Goal: Task Accomplishment & Management: Manage account settings

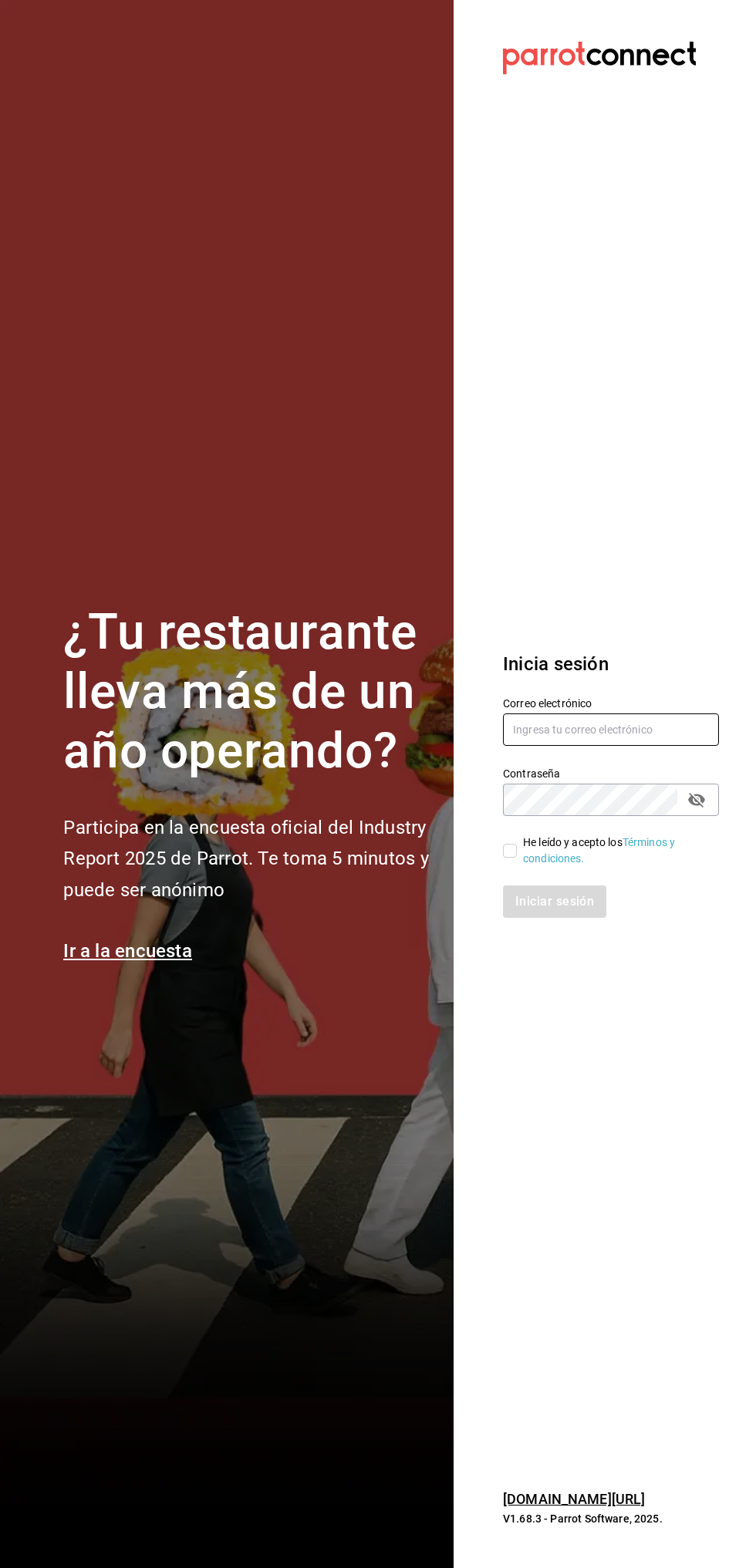
click at [633, 729] on input "text" at bounding box center [611, 729] width 216 height 32
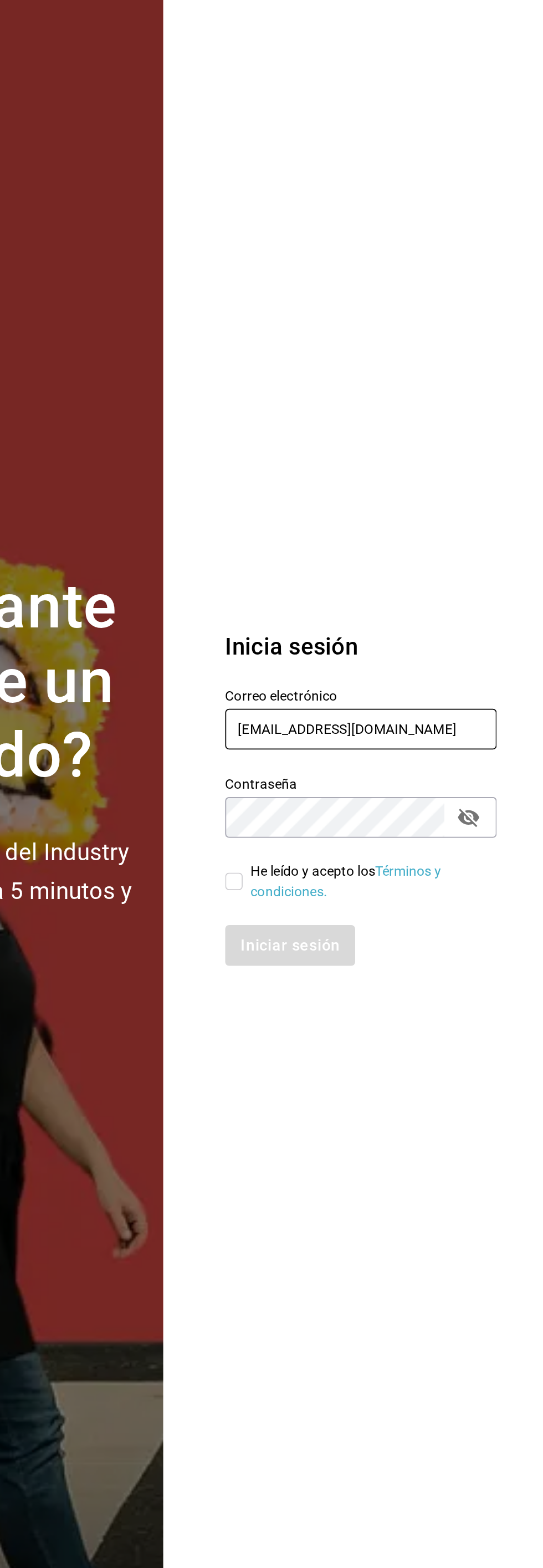
type input "Rawrburger@hotmail.com"
click at [442, 572] on section "Datos incorrectos. Verifica que tu Correo o Contraseña estén bien escritos. Ini…" at bounding box center [434, 784] width 217 height 1568
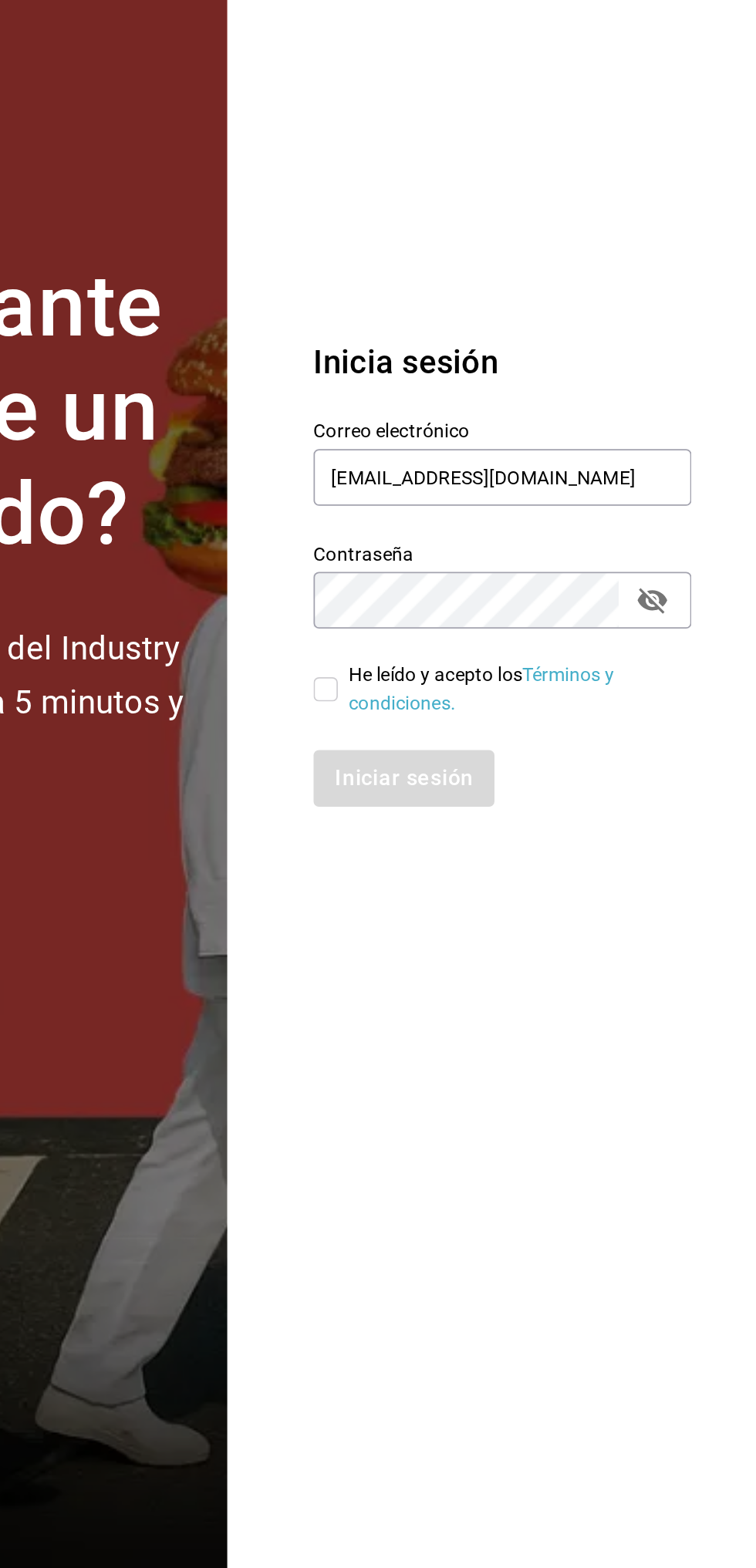
click at [596, 1083] on section "Datos incorrectos. Verifica que tu Correo o Contraseña estén bien escritos. Ini…" at bounding box center [604, 784] width 303 height 1568
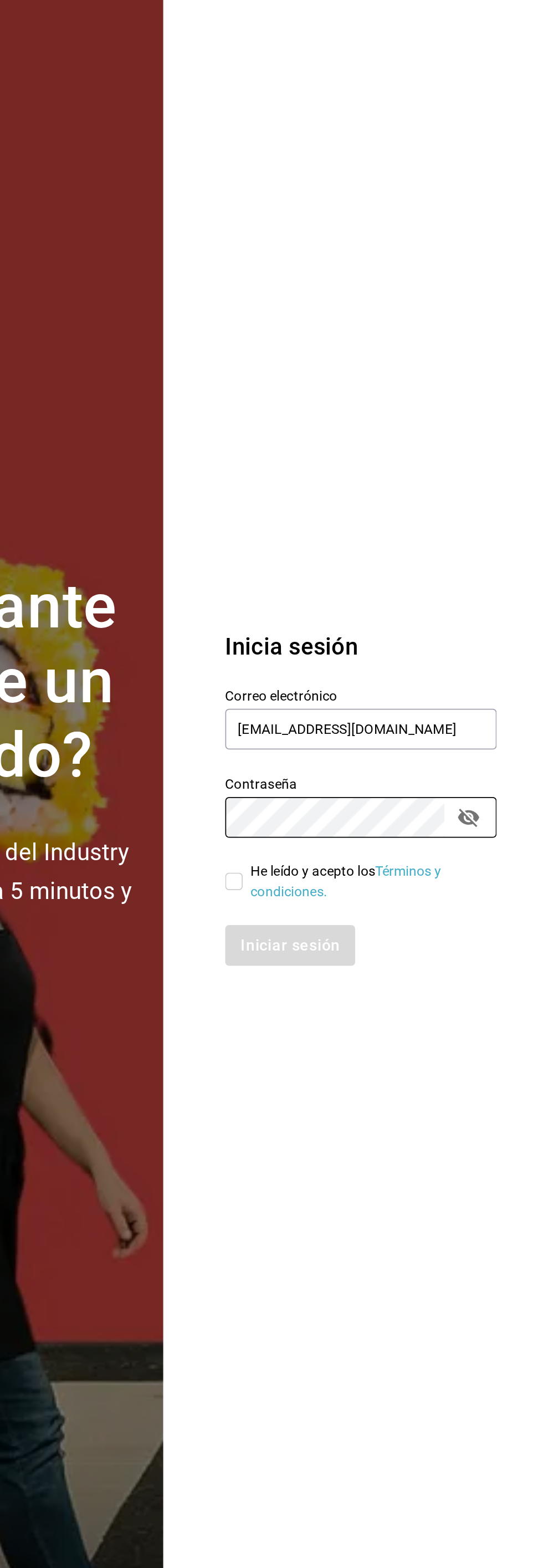
click at [367, 610] on section "Datos incorrectos. Verifica que tu Correo o Contraseña estén bien escritos. Ini…" at bounding box center [434, 784] width 217 height 1568
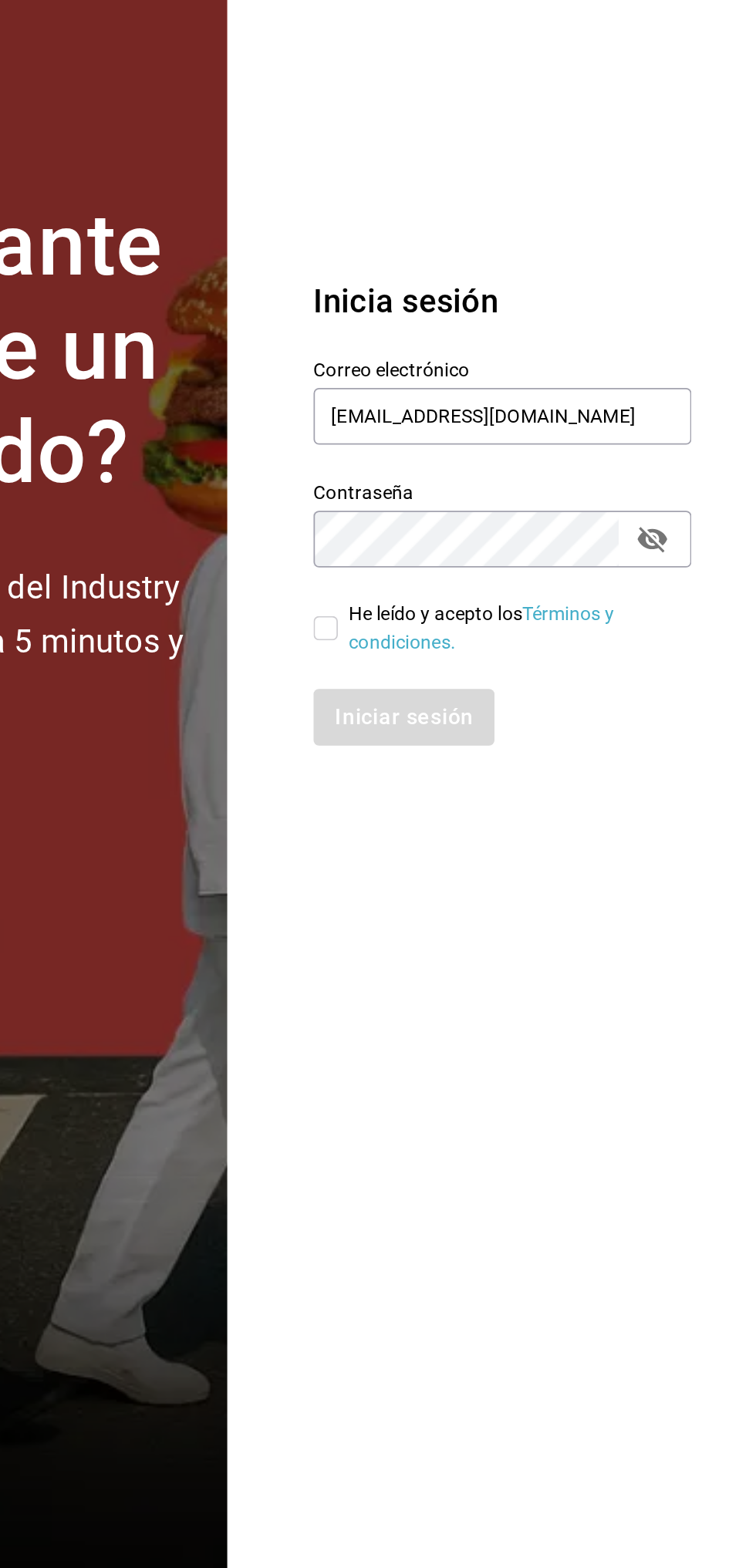
click at [514, 848] on input "He leído y acepto los Términos y condiciones." at bounding box center [510, 850] width 14 height 14
checkbox input "true"
click at [564, 890] on button "Iniciar sesión" at bounding box center [556, 901] width 105 height 32
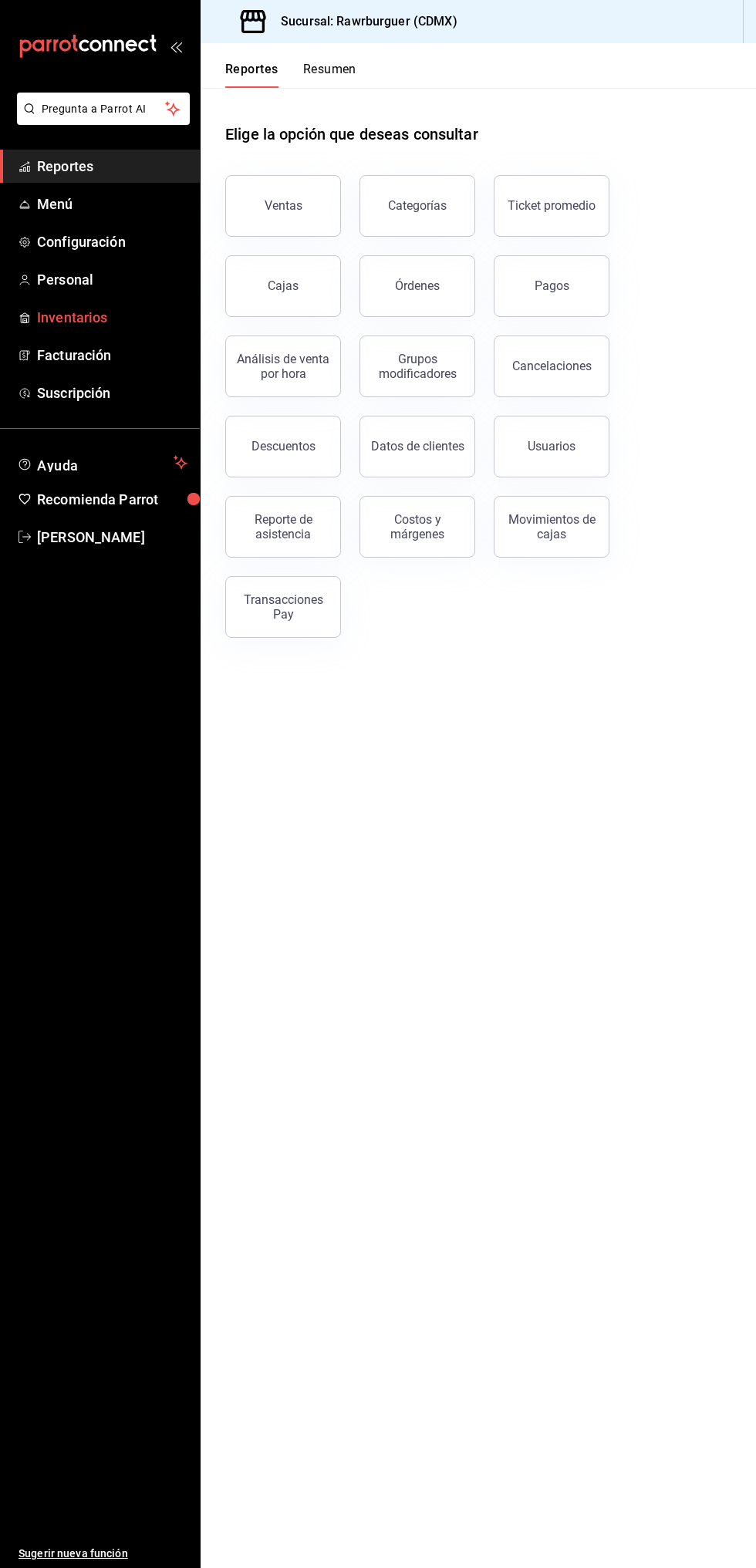
click at [81, 317] on span "Inventarios" at bounding box center [113, 317] width 151 height 21
